Goal: Task Accomplishment & Management: Complete application form

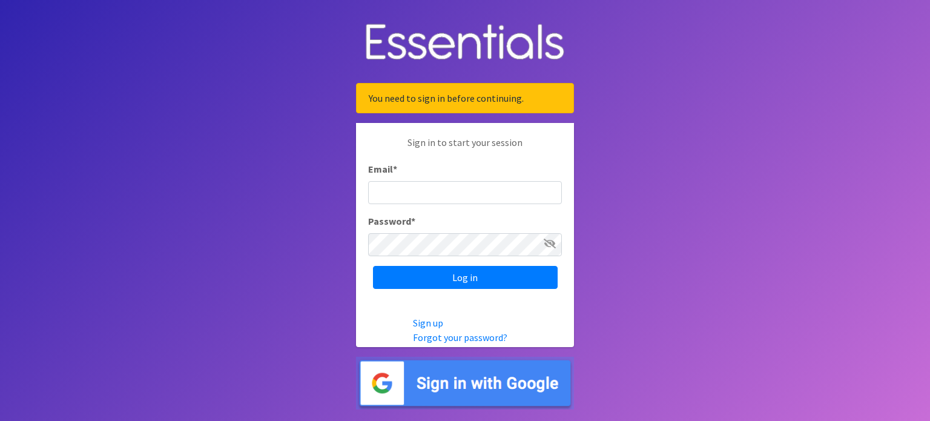
click at [412, 195] on input "Email *" at bounding box center [465, 192] width 194 height 23
click at [465, 367] on img at bounding box center [465, 382] width 218 height 53
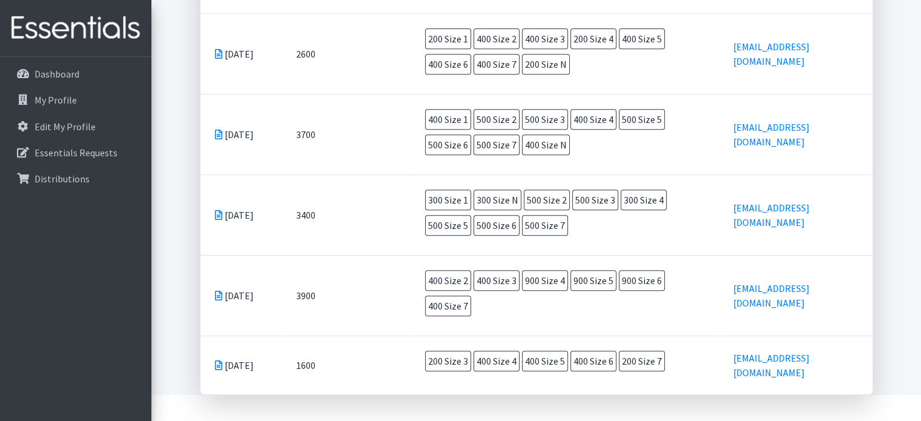
scroll to position [182, 0]
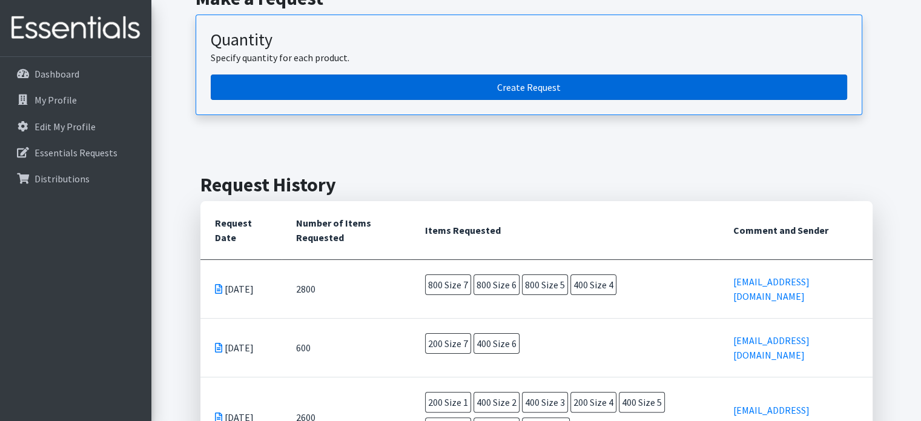
click at [448, 87] on link "Create Request" at bounding box center [529, 86] width 636 height 25
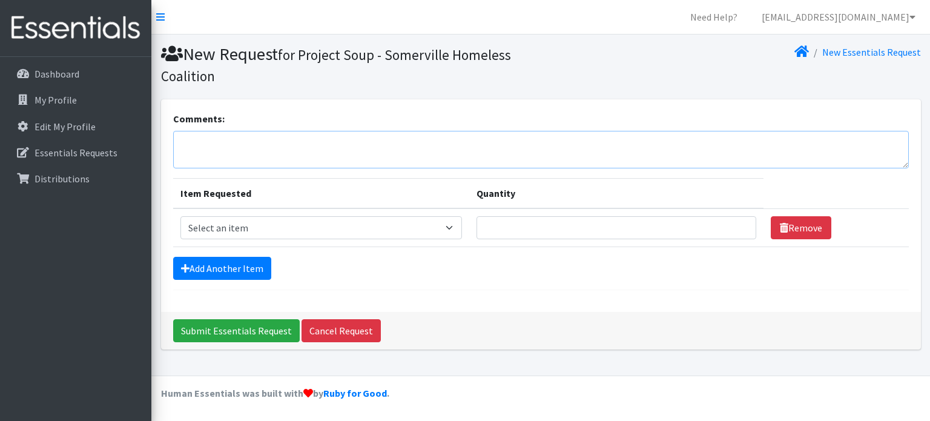
click at [248, 150] on textarea "Comments:" at bounding box center [540, 150] width 735 height 38
click at [278, 220] on select "Select an item Overnights - L/XL (60-125 lbs) Overnights - S/M (38-65 lbs) Pree…" at bounding box center [320, 227] width 281 height 23
select select "14938"
click at [180, 216] on select "Select an item Overnights - L/XL (60-125 lbs) Overnights - S/M (38-65 lbs) Pree…" at bounding box center [320, 227] width 281 height 23
click at [528, 234] on input "Quantity" at bounding box center [616, 227] width 280 height 23
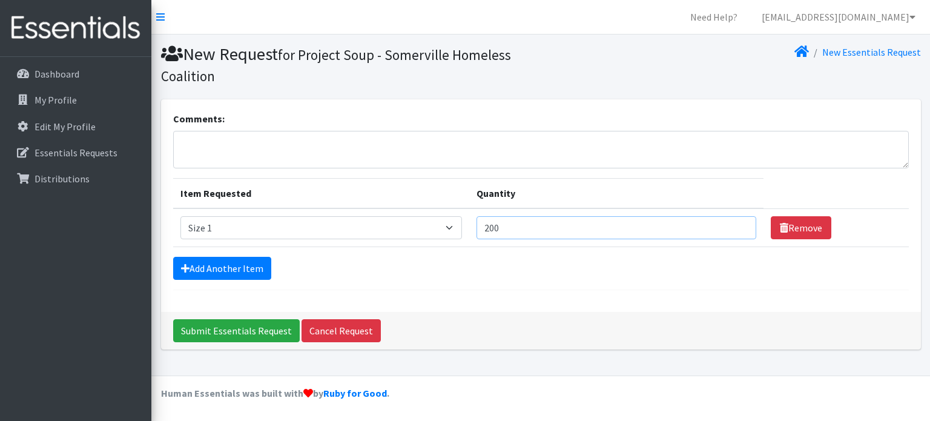
type input "200"
click at [173, 319] on input "Submit Essentials Request" at bounding box center [236, 330] width 126 height 23
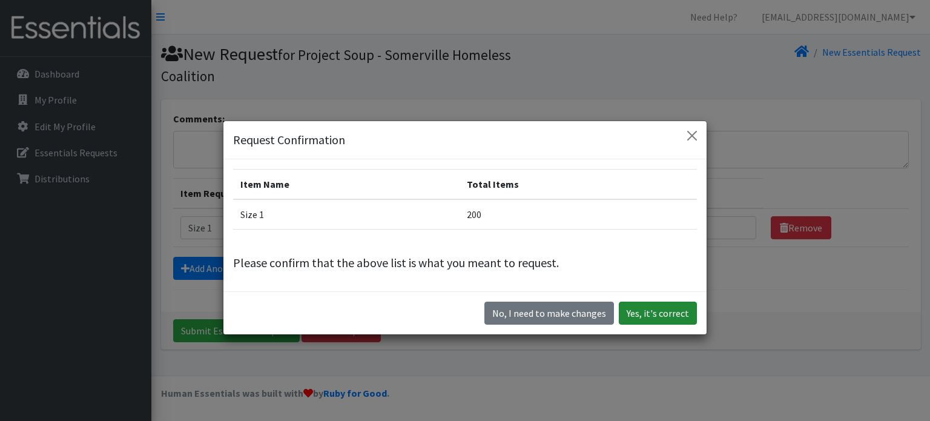
click at [655, 312] on button "Yes, it's correct" at bounding box center [658, 312] width 78 height 23
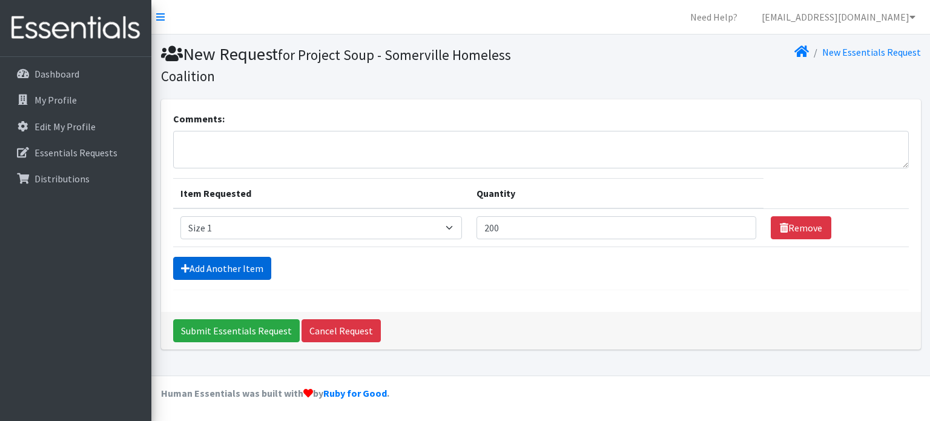
click at [229, 263] on link "Add Another Item" at bounding box center [222, 268] width 98 height 23
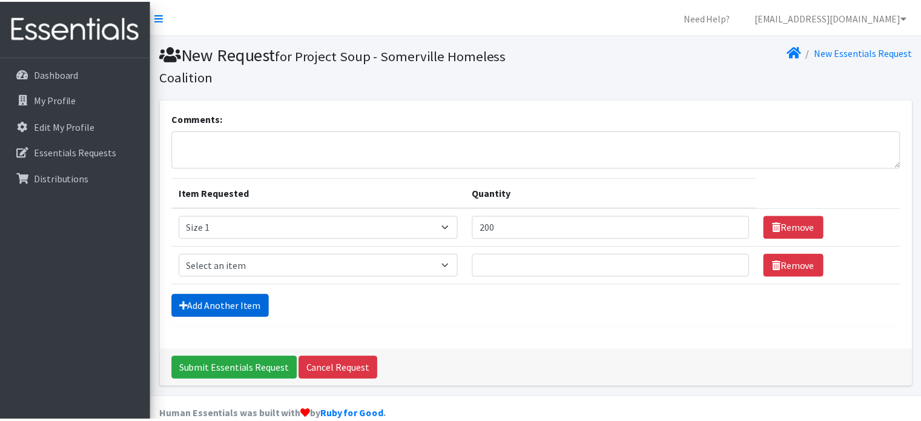
scroll to position [20, 0]
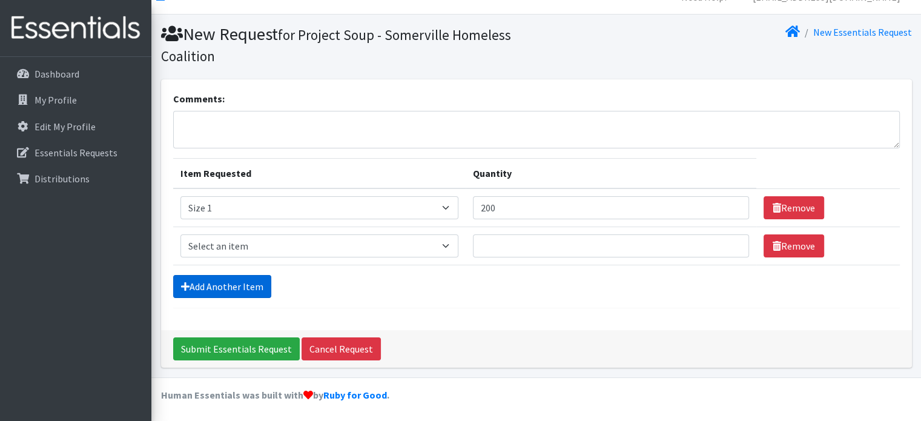
click at [237, 280] on link "Add Another Item" at bounding box center [222, 286] width 98 height 23
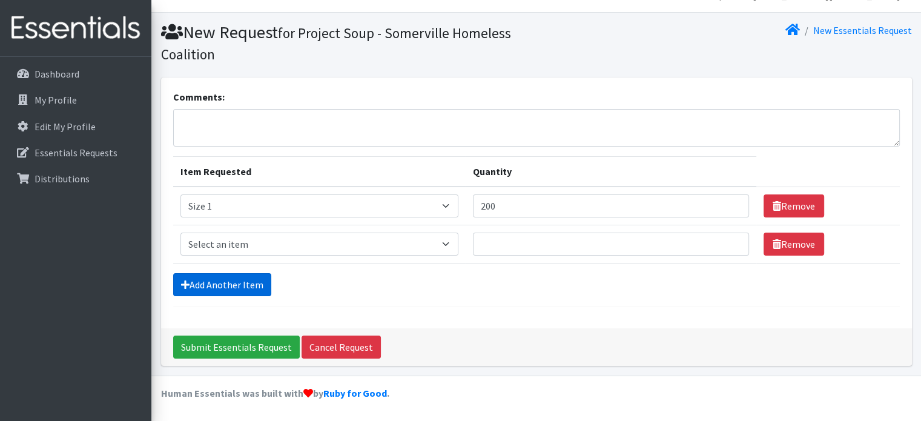
click at [237, 280] on link "Add Another Item" at bounding box center [222, 284] width 98 height 23
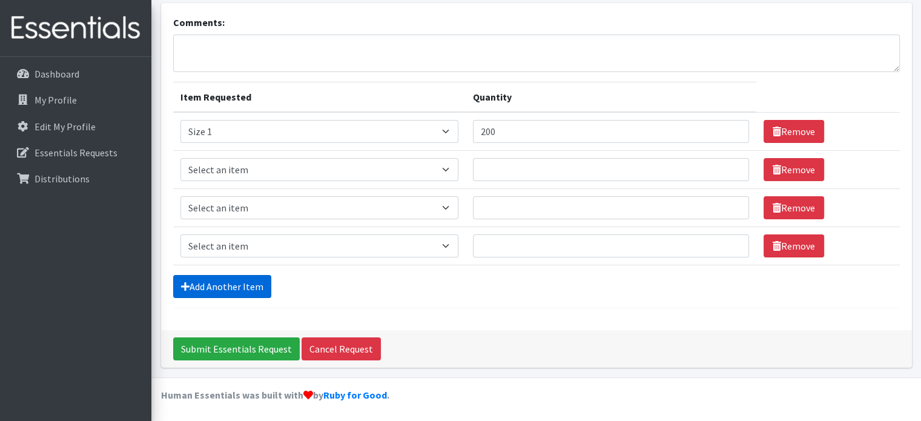
click at [237, 280] on link "Add Another Item" at bounding box center [222, 286] width 98 height 23
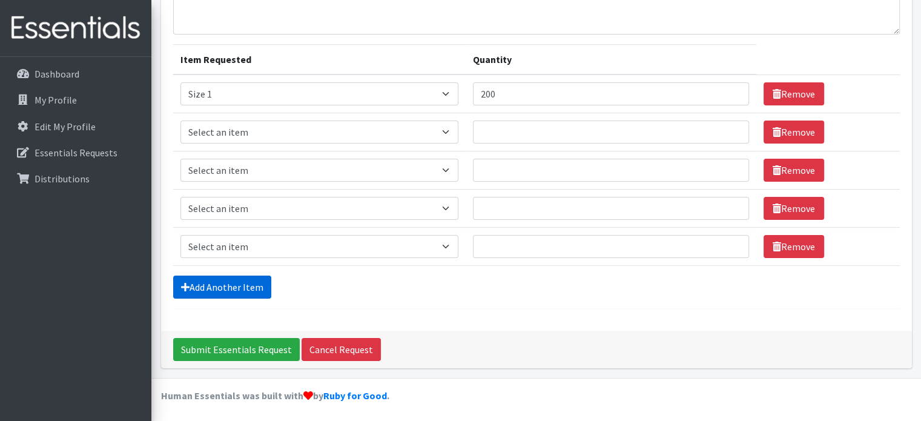
click at [237, 280] on link "Add Another Item" at bounding box center [222, 286] width 98 height 23
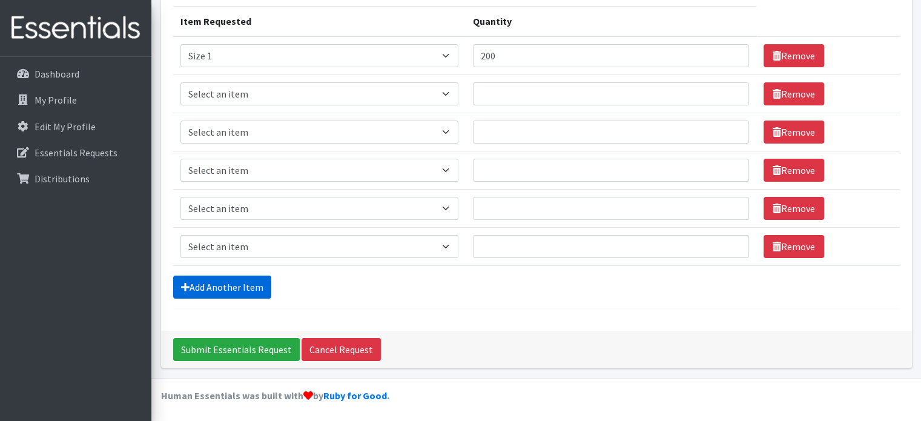
scroll to position [51, 0]
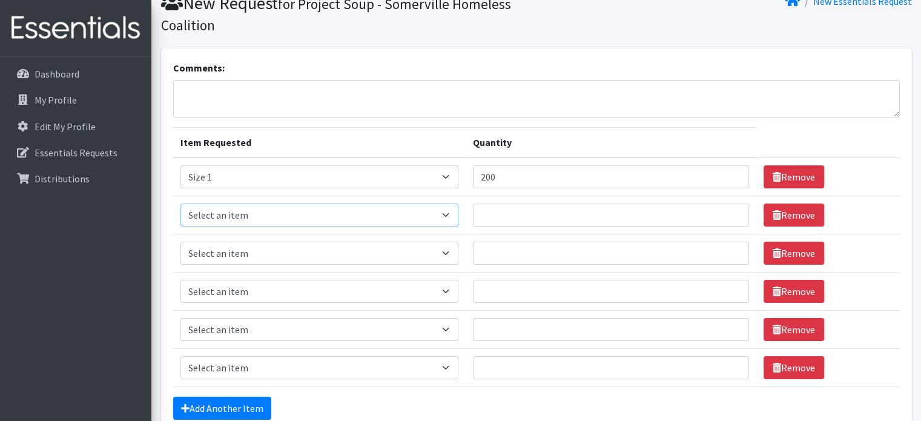
click at [393, 216] on select "Select an item Overnights - L/XL (60-125 lbs) Overnights - S/M (38-65 lbs) Pree…" at bounding box center [319, 214] width 278 height 23
click at [180, 203] on select "Select an item Overnights - L/XL (60-125 lbs) Overnights - S/M (38-65 lbs) Pree…" at bounding box center [319, 214] width 278 height 23
click at [545, 218] on input "Quantity" at bounding box center [611, 214] width 276 height 23
click at [302, 212] on select "Select an item Overnights - L/XL (60-125 lbs) Overnights - S/M (38-65 lbs) Pree…" at bounding box center [319, 214] width 278 height 23
select select "14902"
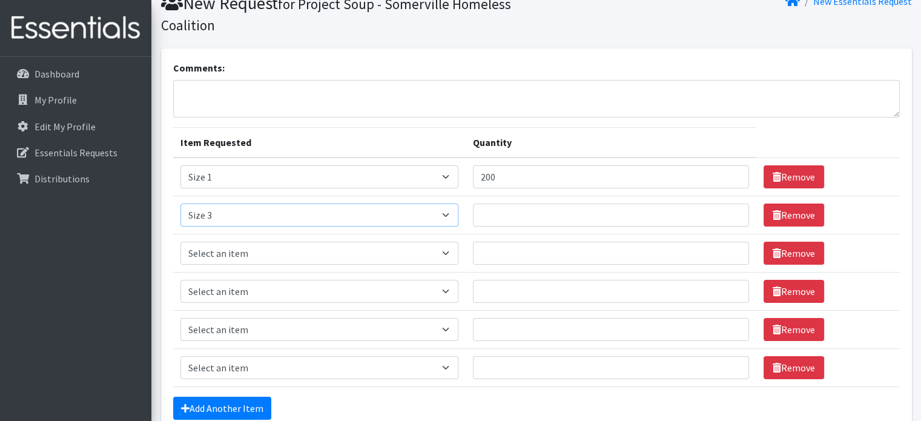
click at [180, 203] on select "Select an item Overnights - L/XL (60-125 lbs) Overnights - S/M (38-65 lbs) Pree…" at bounding box center [319, 214] width 278 height 23
click at [519, 209] on input "Quantity" at bounding box center [611, 214] width 276 height 23
type input "200"
click at [228, 257] on select "Select an item Overnights - L/XL (60-125 lbs) Overnights - S/M (38-65 lbs) Pree…" at bounding box center [319, 252] width 278 height 23
select select "14920"
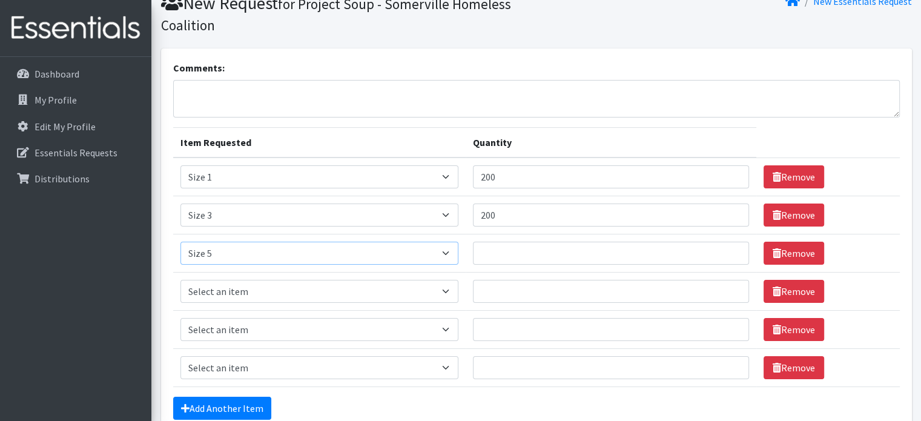
click at [180, 241] on select "Select an item Overnights - L/XL (60-125 lbs) Overnights - S/M (38-65 lbs) Pree…" at bounding box center [319, 252] width 278 height 23
click at [523, 248] on input "Quantity" at bounding box center [611, 252] width 276 height 23
type input "800"
click at [367, 301] on td "Item Requested Select an item Overnights - L/XL (60-125 lbs) Overnights - S/M (…" at bounding box center [319, 291] width 292 height 38
click at [362, 293] on select "Select an item Overnights - L/XL (60-125 lbs) Overnights - S/M (38-65 lbs) Pree…" at bounding box center [319, 291] width 278 height 23
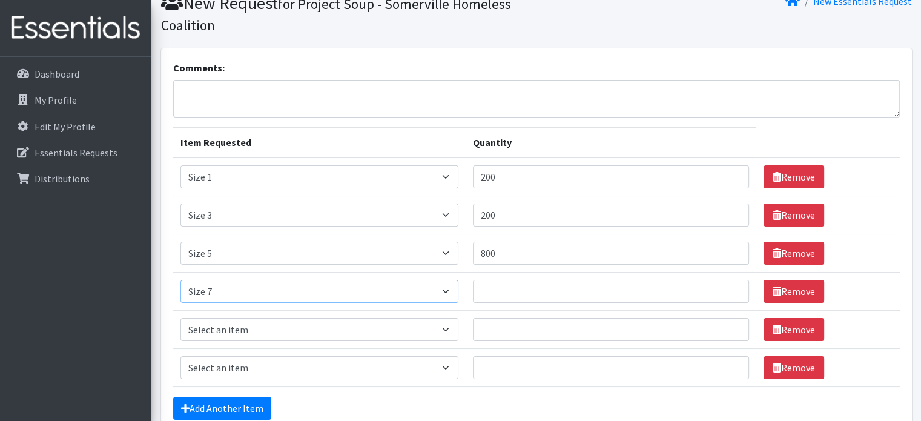
click at [180, 280] on select "Select an item Overnights - L/XL (60-125 lbs) Overnights - S/M (38-65 lbs) Pree…" at bounding box center [319, 291] width 278 height 23
click at [297, 290] on select "Select an item Overnights - L/XL (60-125 lbs) Overnights - S/M (38-65 lbs) Pree…" at bounding box center [319, 291] width 278 height 23
select select "14903"
click at [180, 280] on select "Select an item Overnights - L/XL (60-125 lbs) Overnights - S/M (38-65 lbs) Pree…" at bounding box center [319, 291] width 278 height 23
click at [504, 294] on input "Quantity" at bounding box center [611, 291] width 276 height 23
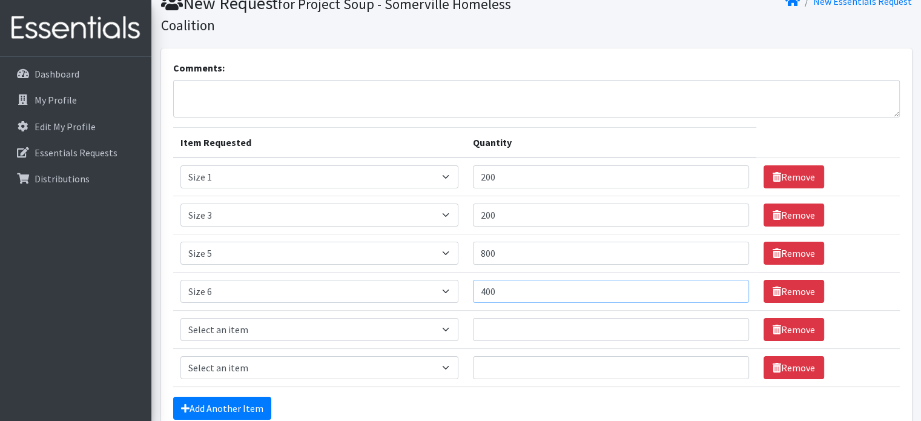
type input "400"
click at [284, 314] on td "Item Requested Select an item Overnights - L/XL (60-125 lbs) Overnights - S/M (…" at bounding box center [319, 329] width 292 height 38
click at [283, 324] on select "Select an item Overnights - L/XL (60-125 lbs) Overnights - S/M (38-65 lbs) Pree…" at bounding box center [319, 329] width 278 height 23
select select "14916"
click at [180, 318] on select "Select an item Overnights - L/XL (60-125 lbs) Overnights - S/M (38-65 lbs) Pree…" at bounding box center [319, 329] width 278 height 23
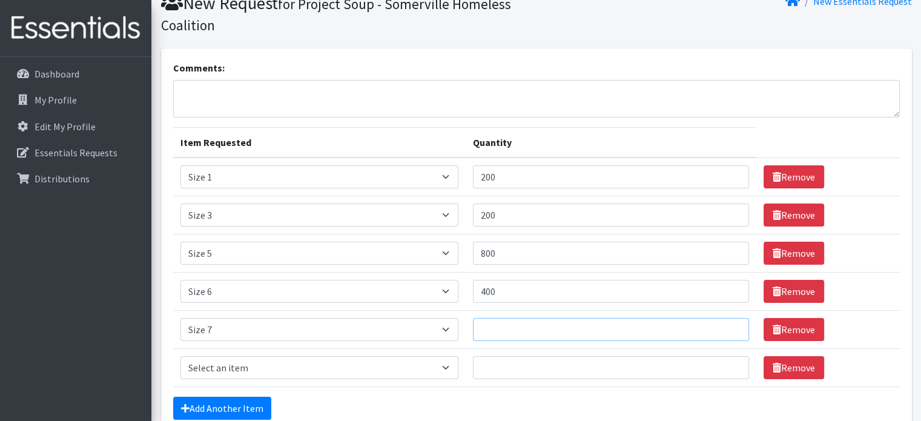
click at [598, 324] on input "Quantity" at bounding box center [611, 329] width 276 height 23
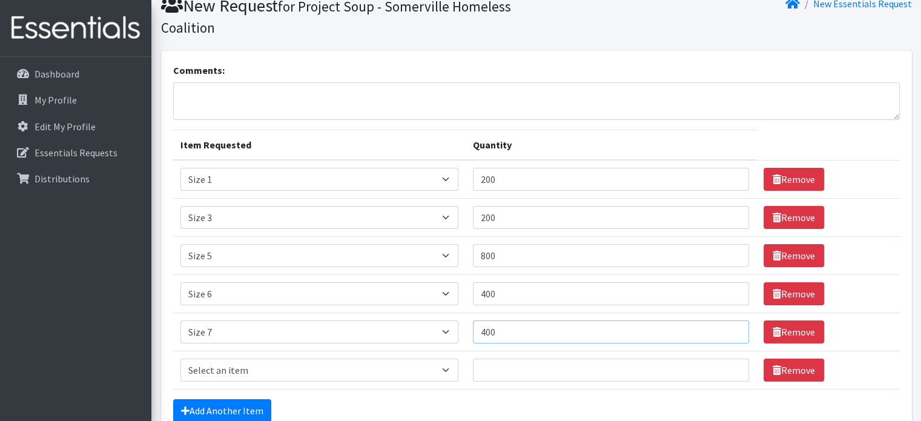
scroll to position [121, 0]
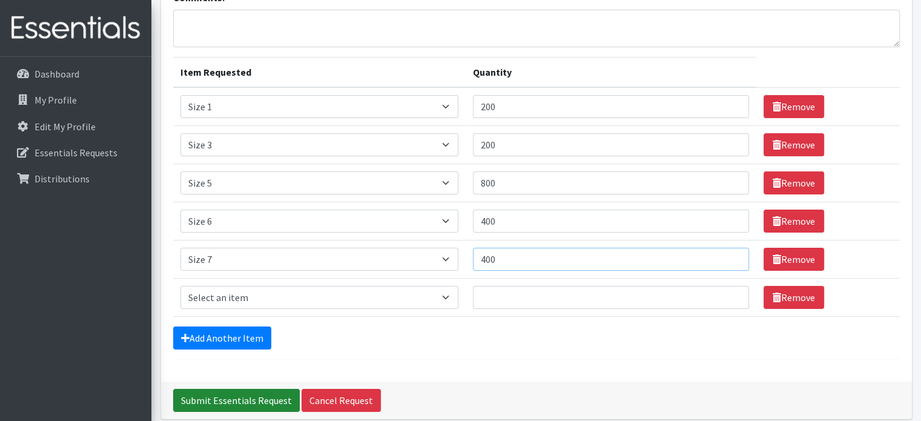
type input "400"
click at [253, 395] on input "Submit Essentials Request" at bounding box center [236, 400] width 126 height 23
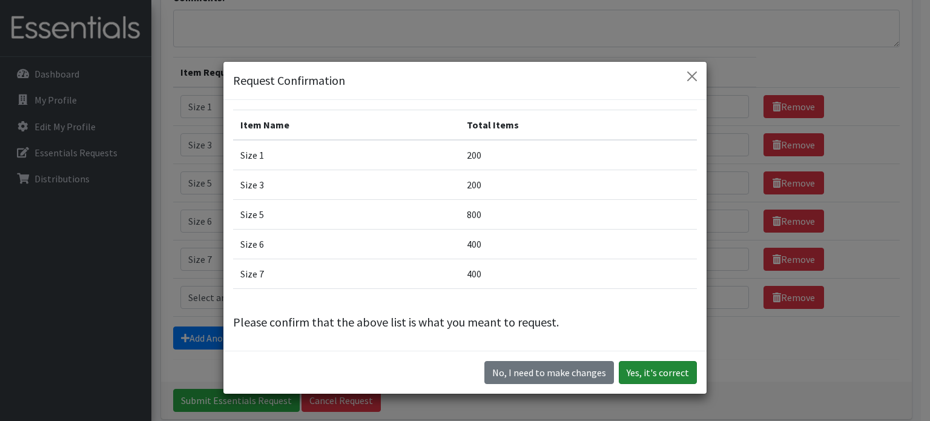
click at [643, 371] on button "Yes, it's correct" at bounding box center [658, 372] width 78 height 23
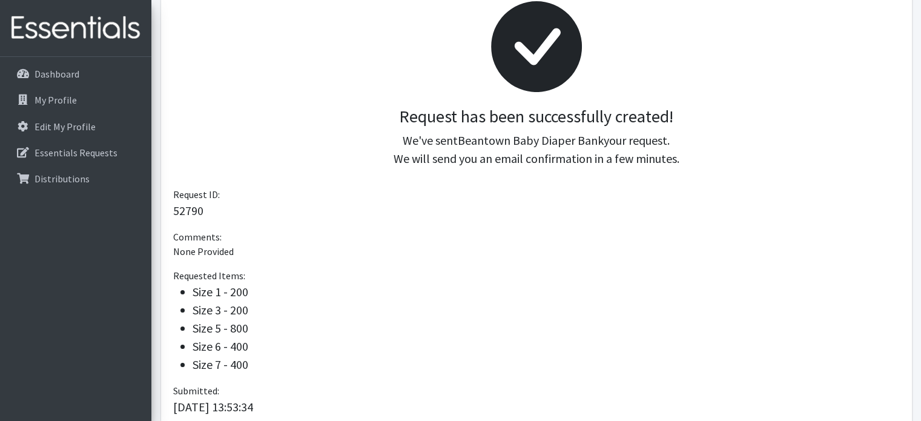
scroll to position [286, 0]
